Goal: Information Seeking & Learning: Learn about a topic

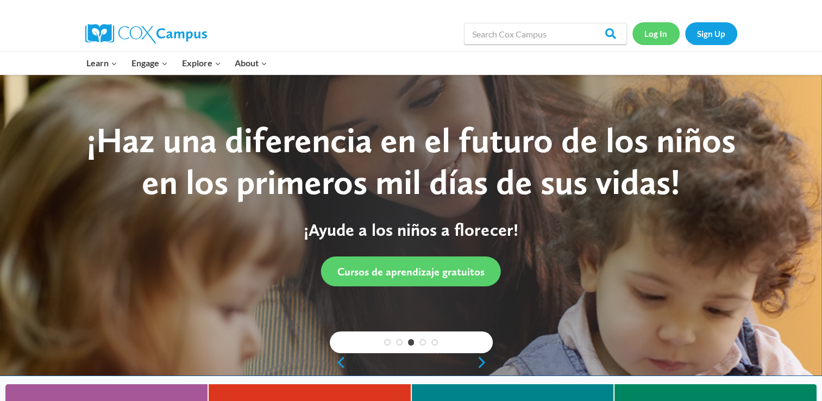
click at [650, 33] on link "Log In" at bounding box center [655, 33] width 47 height 22
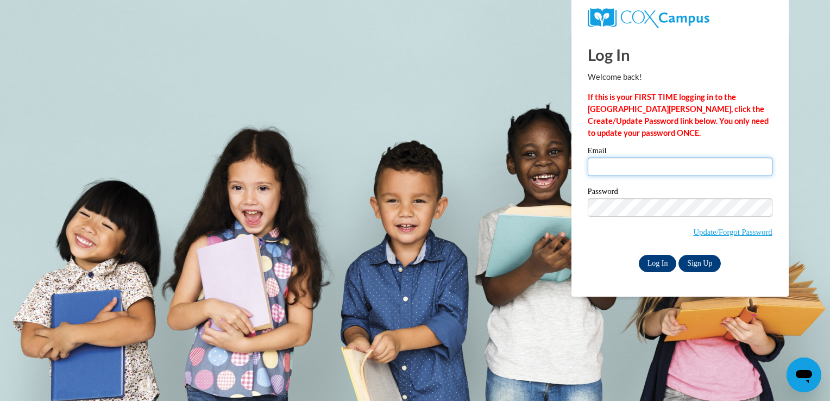
type input "lindawarner49@yahoo.com"
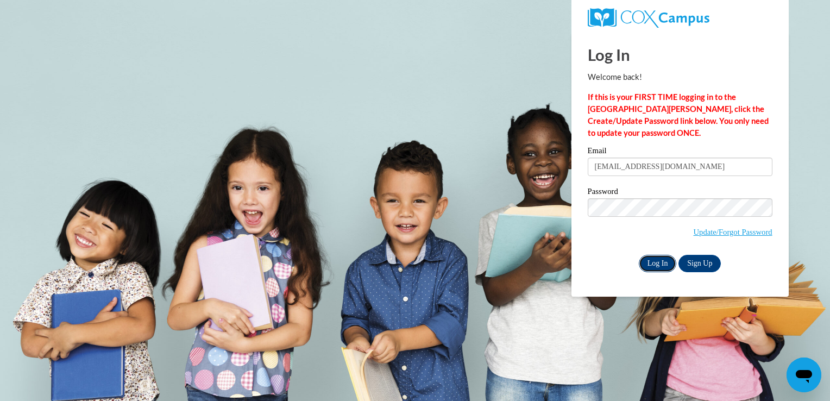
click at [654, 262] on input "Log In" at bounding box center [658, 263] width 38 height 17
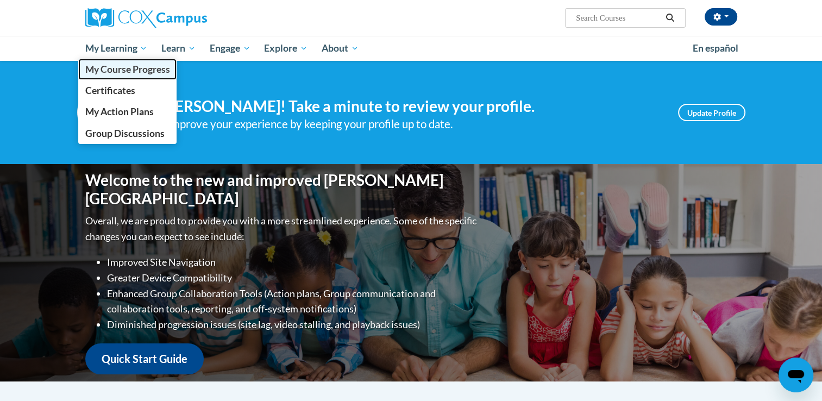
click at [115, 67] on span "My Course Progress" at bounding box center [127, 69] width 85 height 11
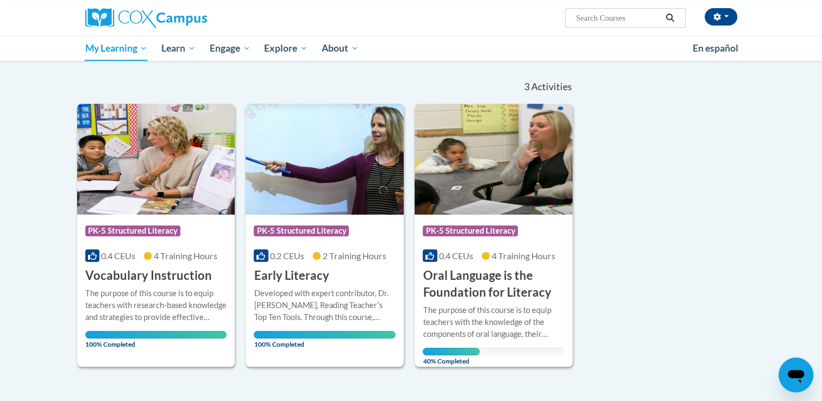
scroll to position [93, 0]
click at [468, 286] on h3 "Oral Language is the Foundation for Literacy" at bounding box center [494, 285] width 142 height 34
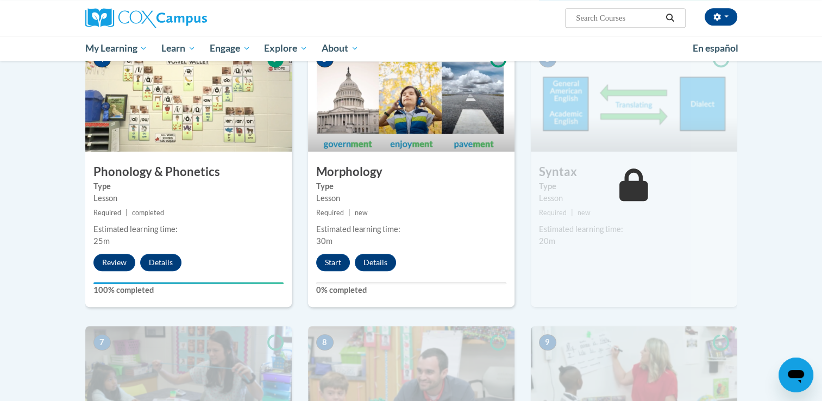
scroll to position [574, 0]
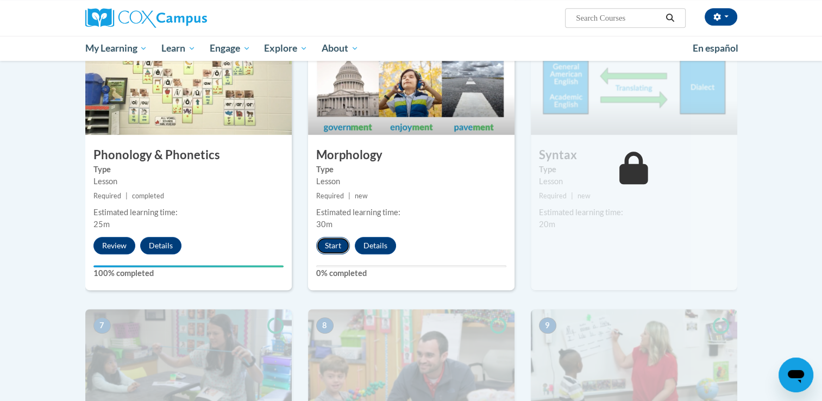
click at [329, 242] on button "Start" at bounding box center [333, 245] width 34 height 17
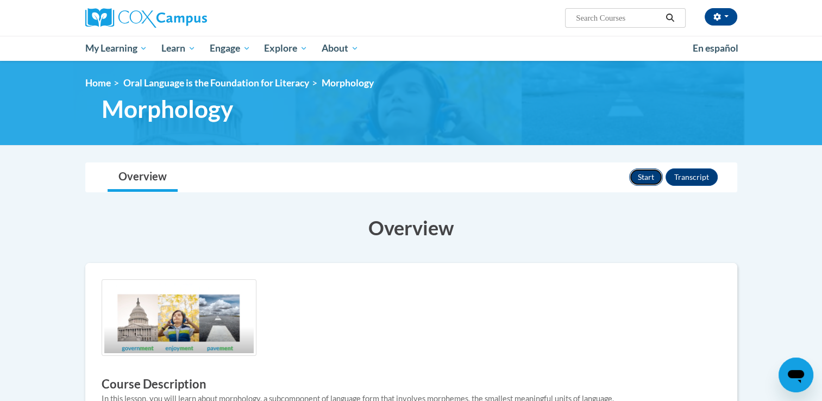
click at [648, 175] on button "Start" at bounding box center [646, 176] width 34 height 17
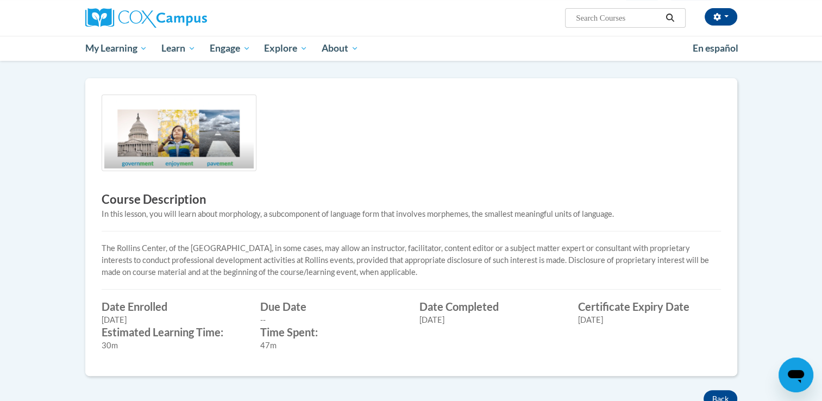
scroll to position [171, 0]
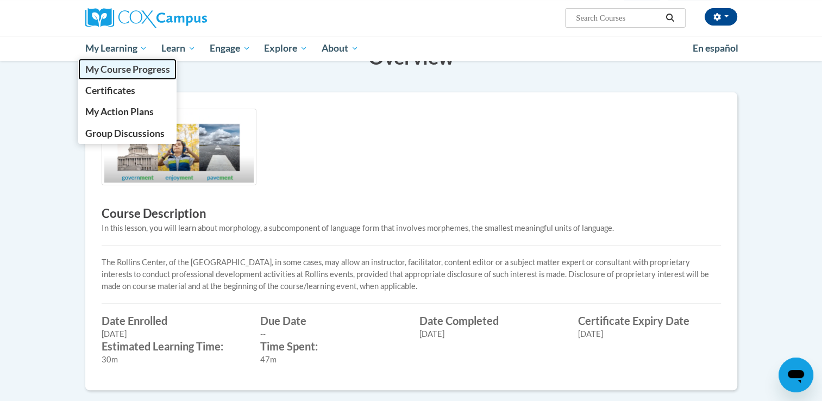
click at [116, 69] on span "My Course Progress" at bounding box center [127, 69] width 85 height 11
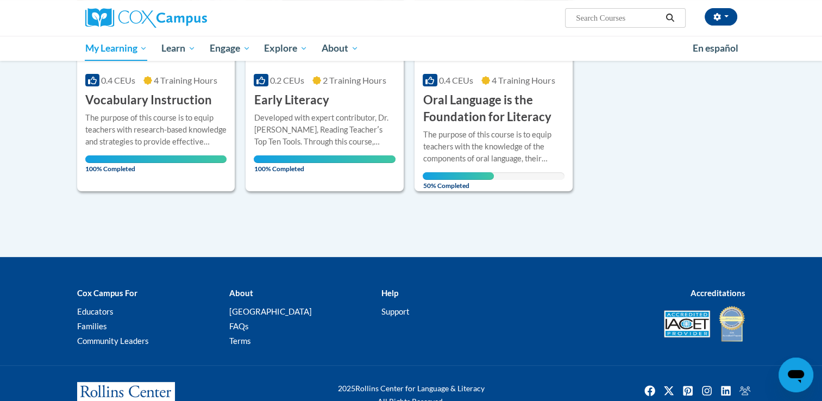
scroll to position [270, 0]
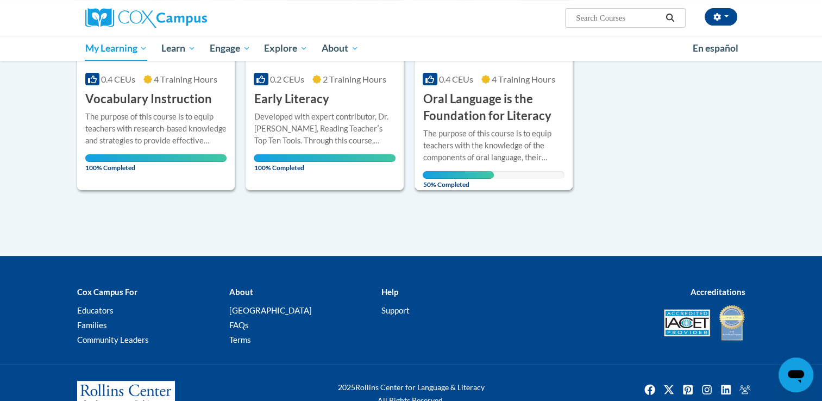
click at [482, 117] on h3 "Oral Language is the Foundation for Literacy" at bounding box center [494, 108] width 142 height 34
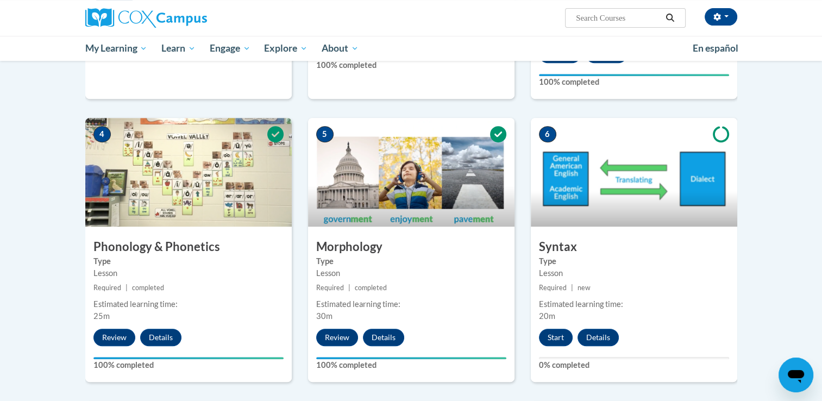
scroll to position [447, 0]
